Goal: Transaction & Acquisition: Purchase product/service

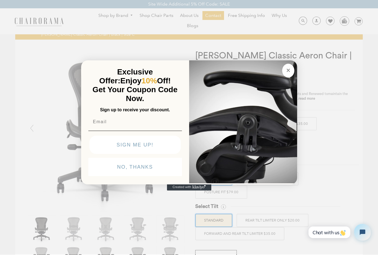
click at [289, 69] on circle "Close dialog" at bounding box center [288, 70] width 6 height 6
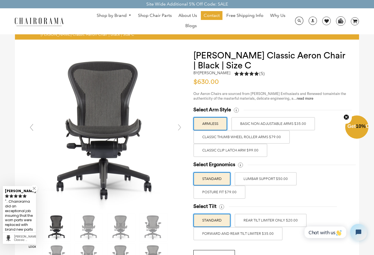
click at [223, 195] on label "POSTURE FIT $79.00" at bounding box center [219, 192] width 52 height 13
click at [0, 0] on input "POSTURE FIT $79.00" at bounding box center [0, 0] width 0 height 0
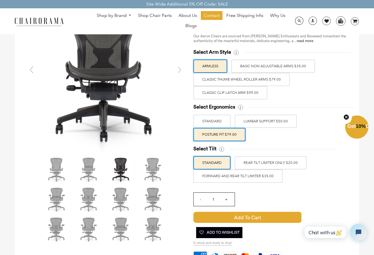
scroll to position [55, 0]
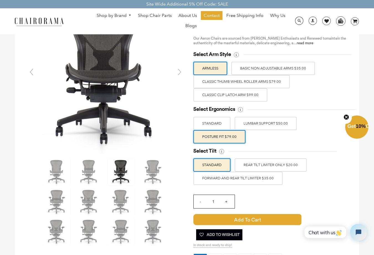
click at [219, 124] on label "STANDARD" at bounding box center [211, 123] width 37 height 13
click at [0, 0] on input "STANDARD" at bounding box center [0, 0] width 0 height 0
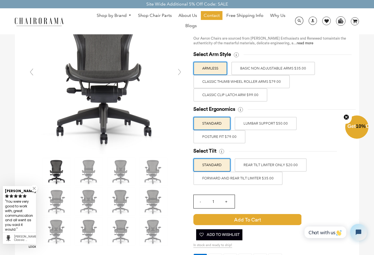
click at [215, 98] on label "Classic Clip Latch Arm $99.00" at bounding box center [230, 94] width 74 height 13
click at [0, 0] on input "Classic Clip Latch Arm $99.00" at bounding box center [0, 0] width 0 height 0
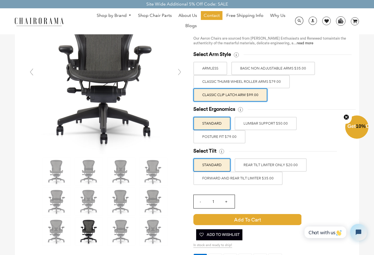
click at [260, 81] on label "Classic Thumb Wheel Roller Arms $79.00" at bounding box center [241, 81] width 96 height 13
click at [0, 0] on input "Classic Thumb Wheel Roller Arms $79.00" at bounding box center [0, 0] width 0 height 0
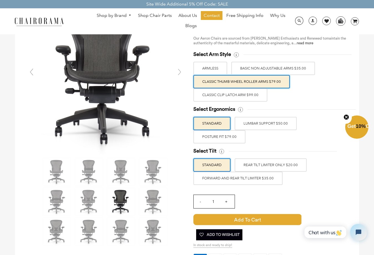
click at [241, 92] on label "Classic Clip Latch Arm $99.00" at bounding box center [230, 94] width 74 height 13
click at [0, 0] on input "Classic Clip Latch Arm $99.00" at bounding box center [0, 0] width 0 height 0
